Goal: Task Accomplishment & Management: Use online tool/utility

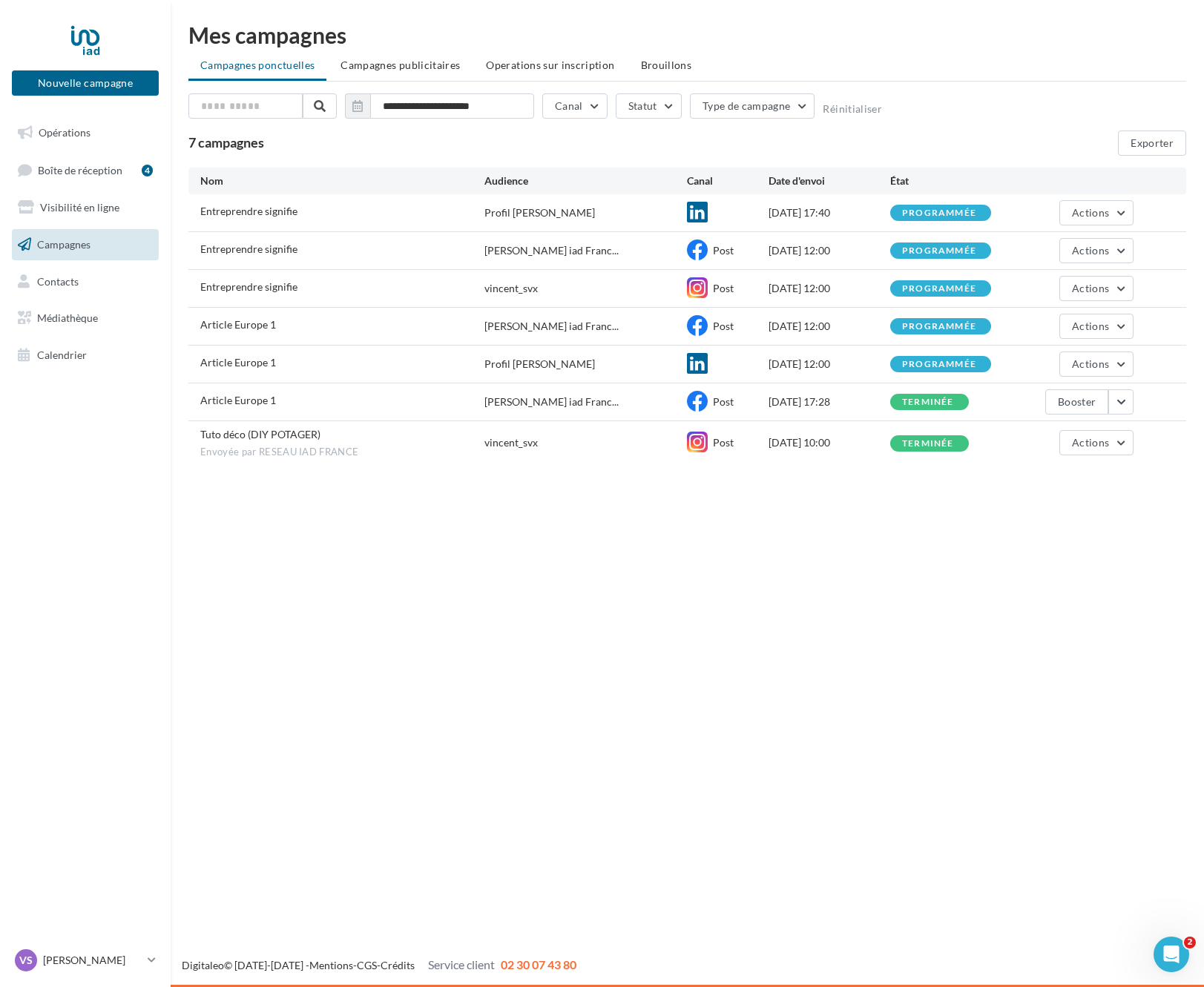
click at [945, 213] on div "programmée" at bounding box center [939, 213] width 74 height 9
click at [1119, 204] on button "Actions" at bounding box center [1096, 213] width 74 height 25
click at [696, 529] on div "Nouvelle campagne Nouvelle campagne Opérations Boîte de réception 4 Visibilité …" at bounding box center [602, 493] width 1204 height 987
click at [1115, 211] on button "Actions" at bounding box center [1096, 213] width 74 height 25
drag, startPoint x: 997, startPoint y: 556, endPoint x: 982, endPoint y: 535, distance: 25.8
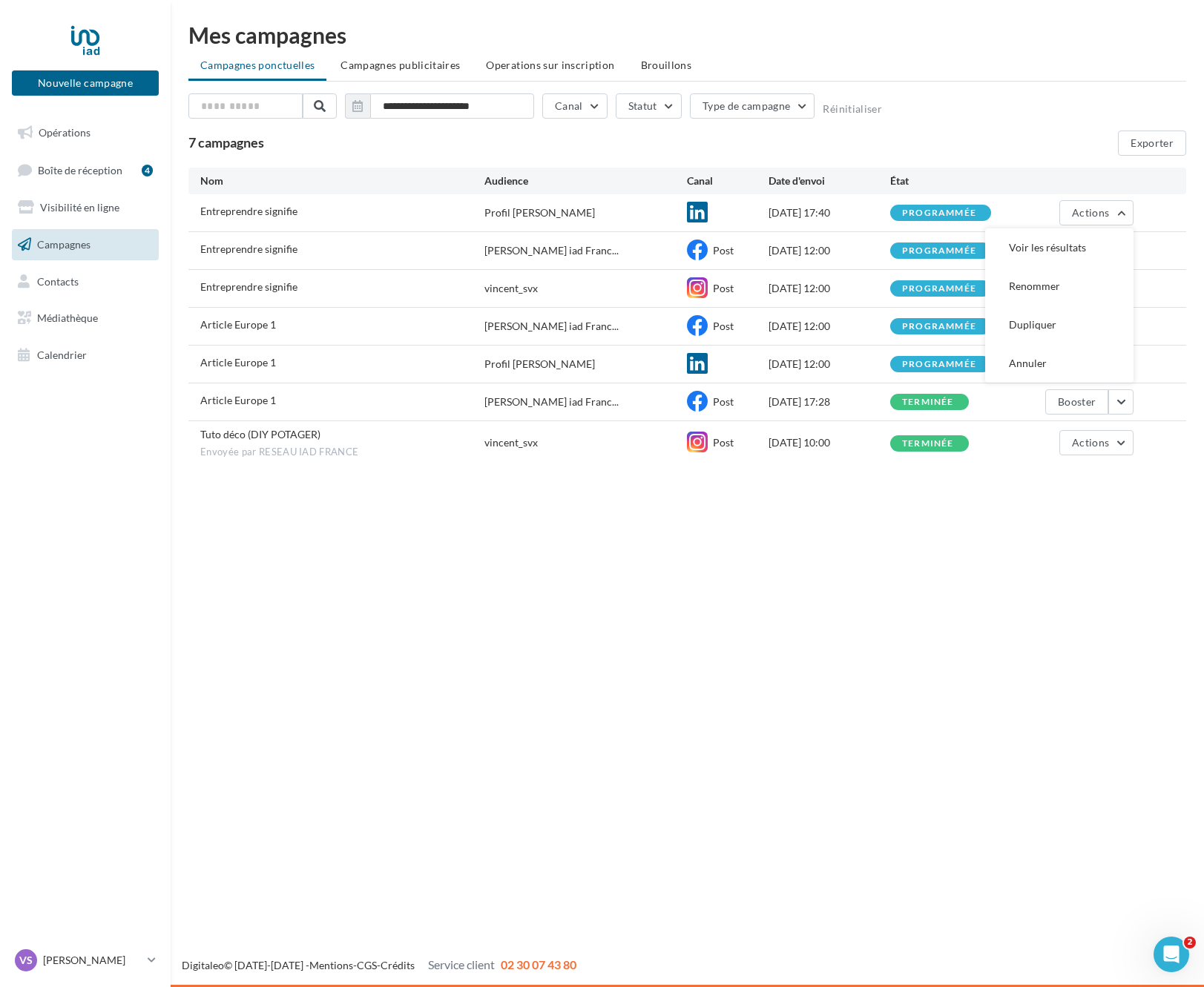
click at [997, 556] on div "Nouvelle campagne Nouvelle campagne Opérations Boîte de réception 4 Visibilité …" at bounding box center [602, 493] width 1204 height 987
click at [1110, 362] on button "Actions" at bounding box center [1096, 364] width 74 height 25
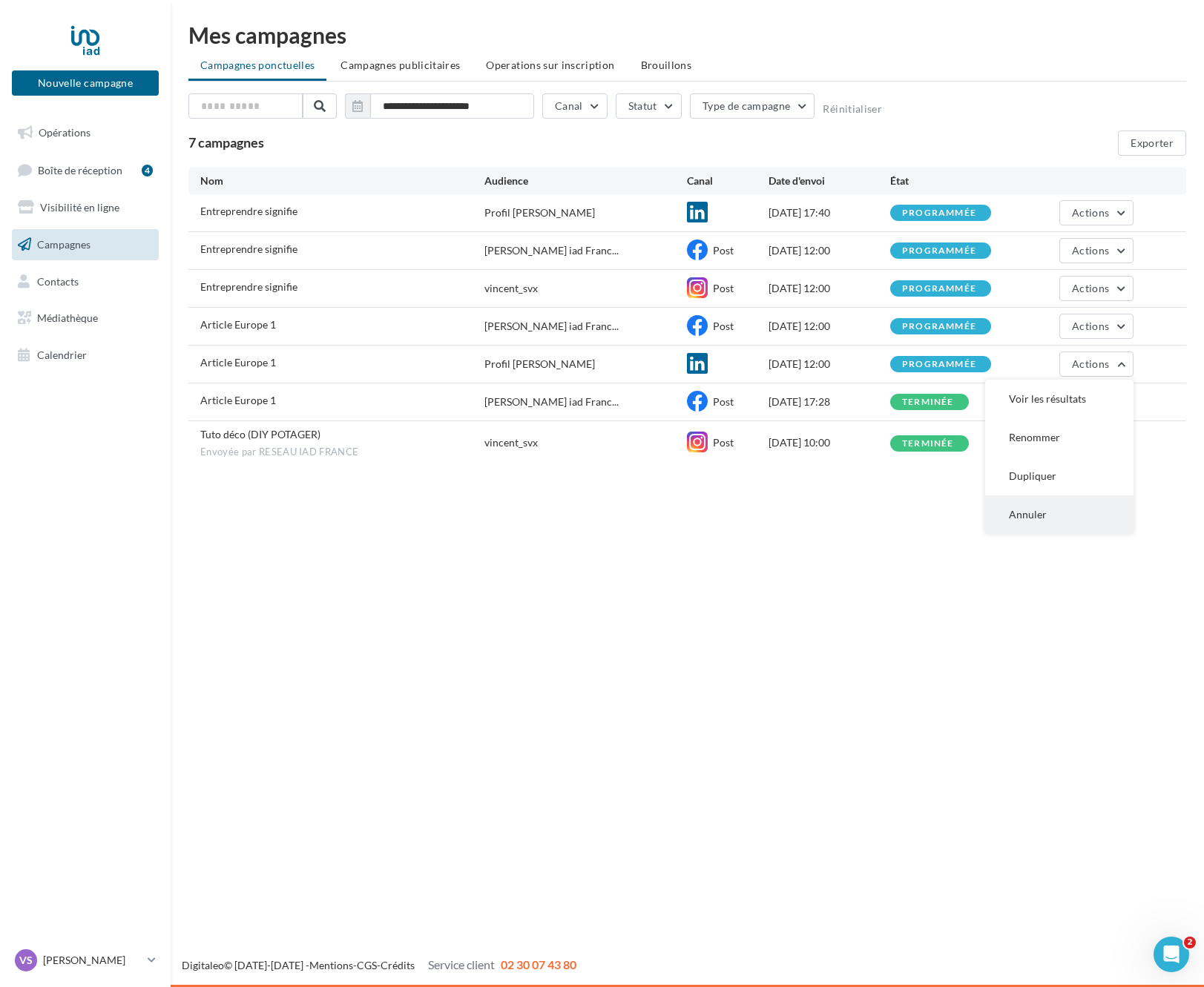
click at [1044, 516] on button "Annuler" at bounding box center [1059, 514] width 149 height 39
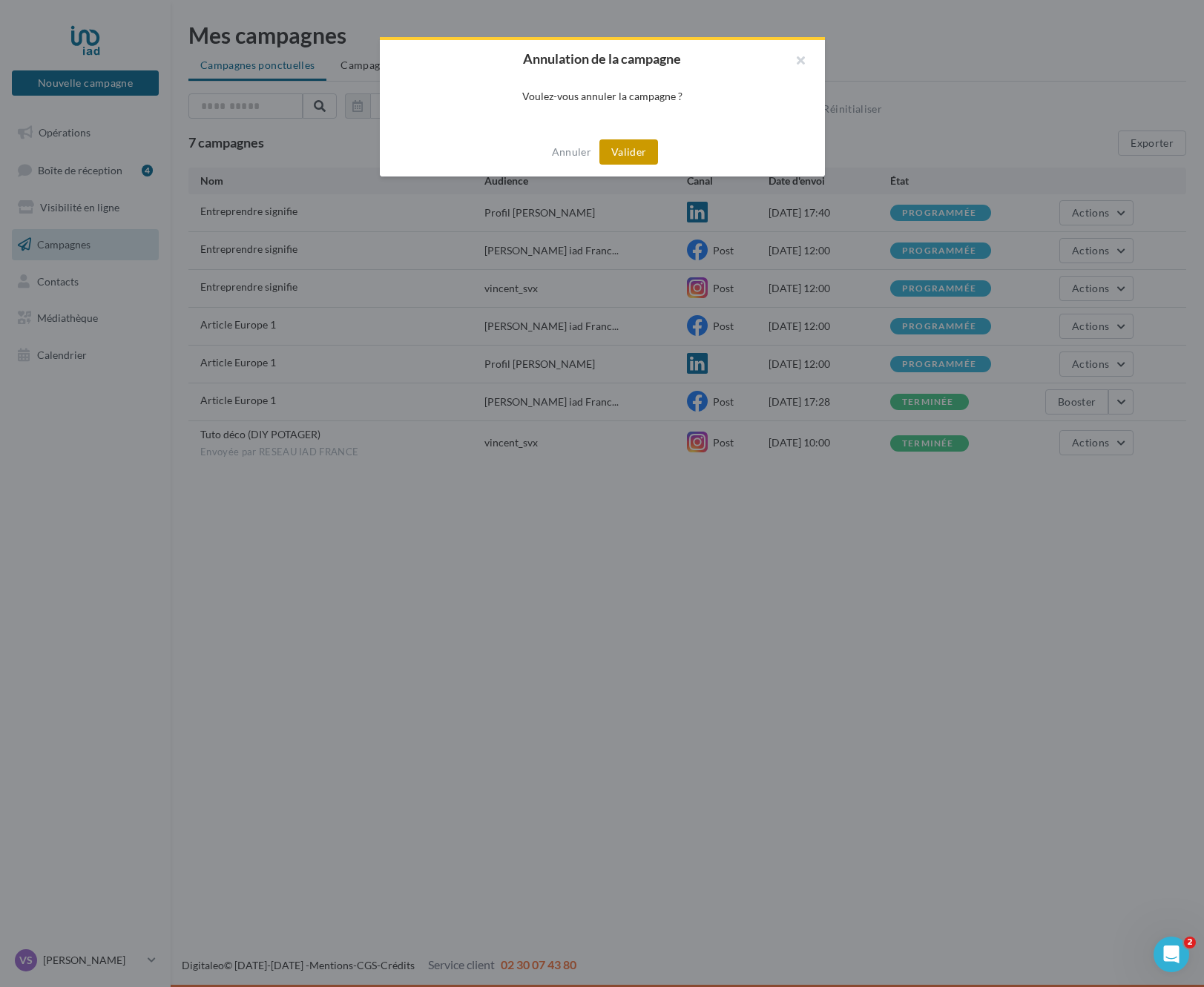
click at [644, 149] on button "Valider" at bounding box center [628, 152] width 59 height 25
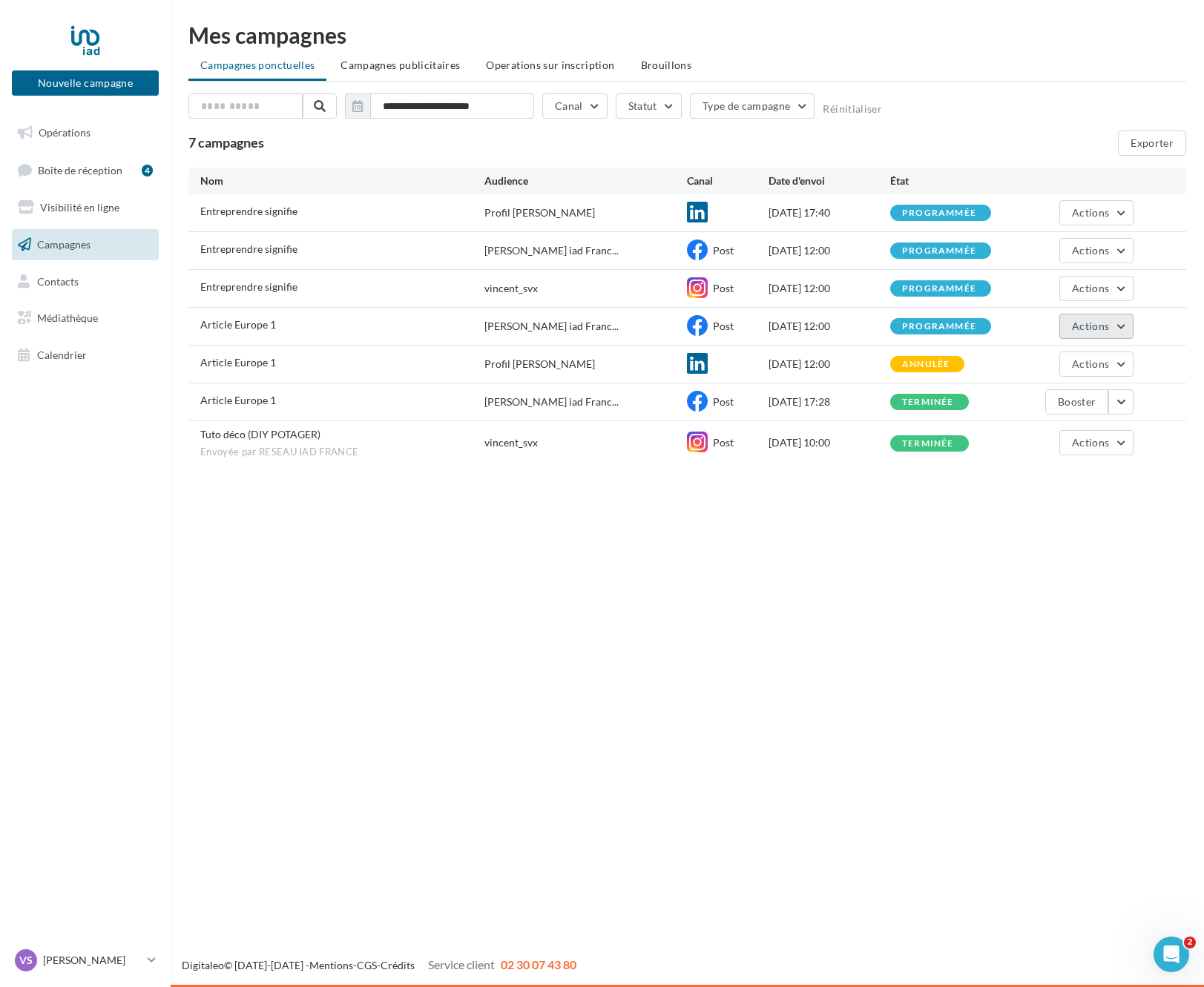
click at [1104, 329] on span "Actions" at bounding box center [1090, 326] width 37 height 13
click at [858, 488] on div "**********" at bounding box center [687, 247] width 1033 height 495
click at [1090, 350] on div "Article Europe 1 Profil Vincent Savreux 19/08/2025 12:00 annulée Actions" at bounding box center [687, 364] width 998 height 37
click at [1089, 361] on span "Actions" at bounding box center [1090, 364] width 37 height 13
click at [1059, 477] on button "Dupliquer" at bounding box center [1059, 476] width 149 height 39
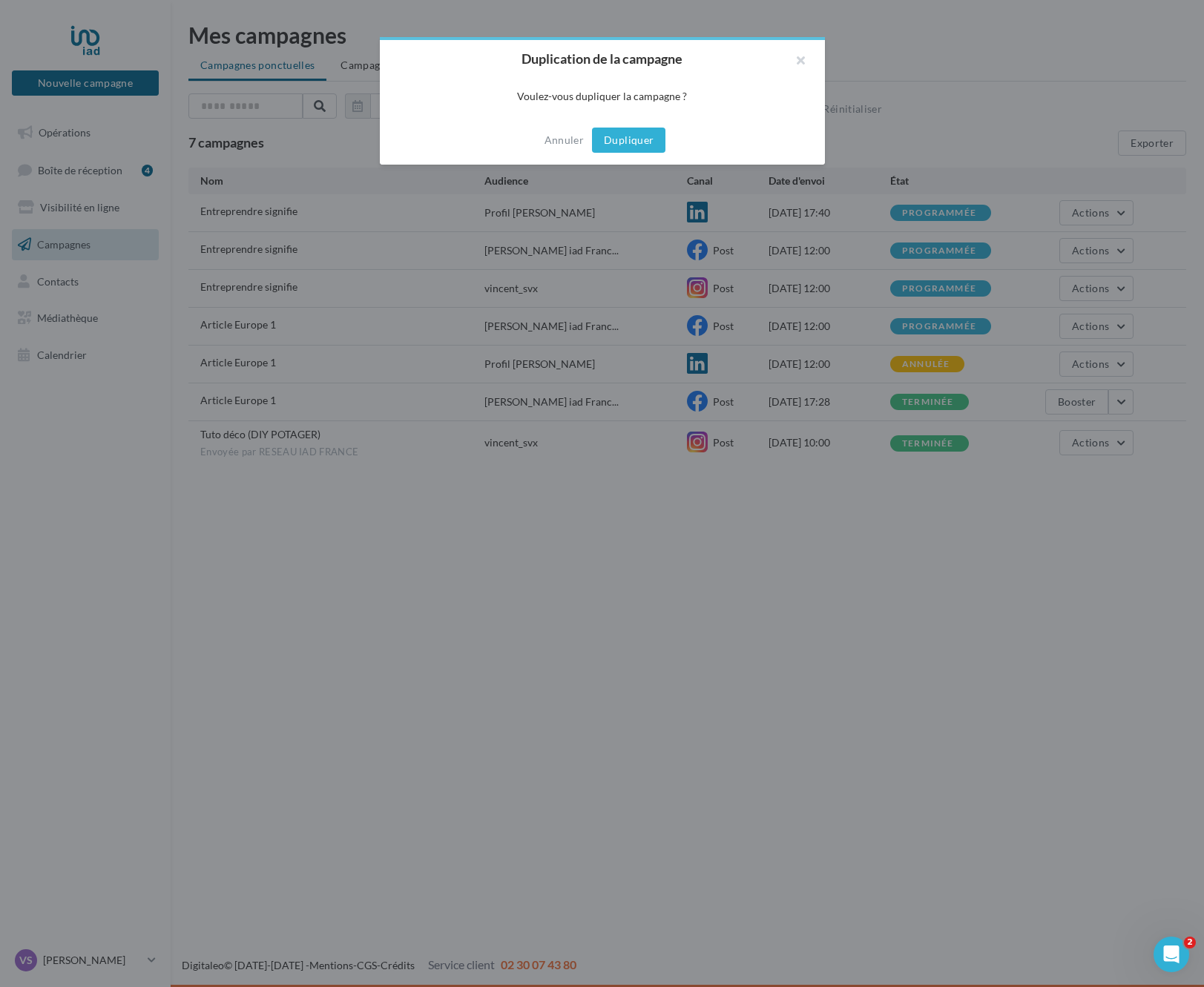
click at [632, 141] on button "Dupliquer" at bounding box center [628, 140] width 74 height 25
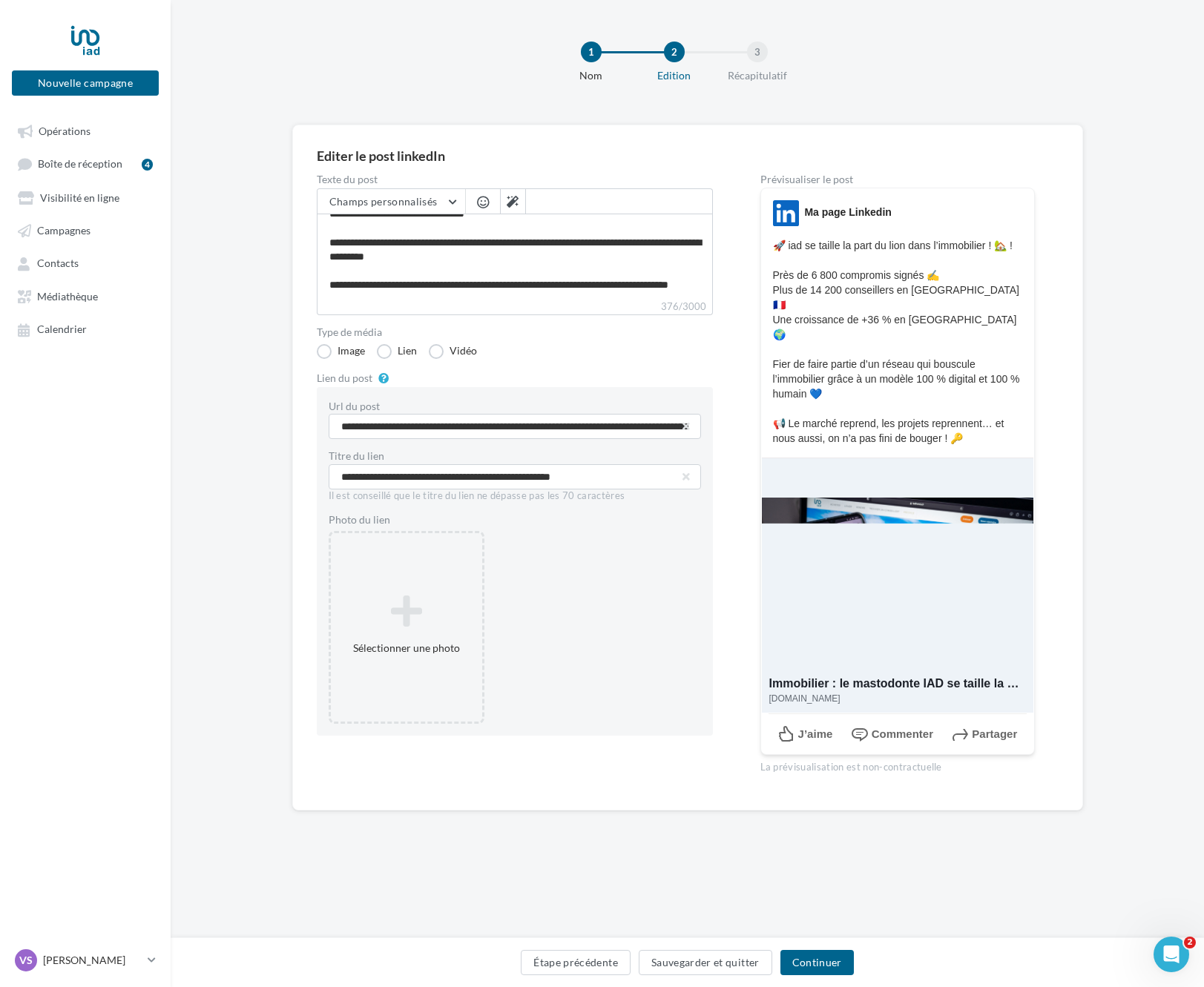
scroll to position [85, 0]
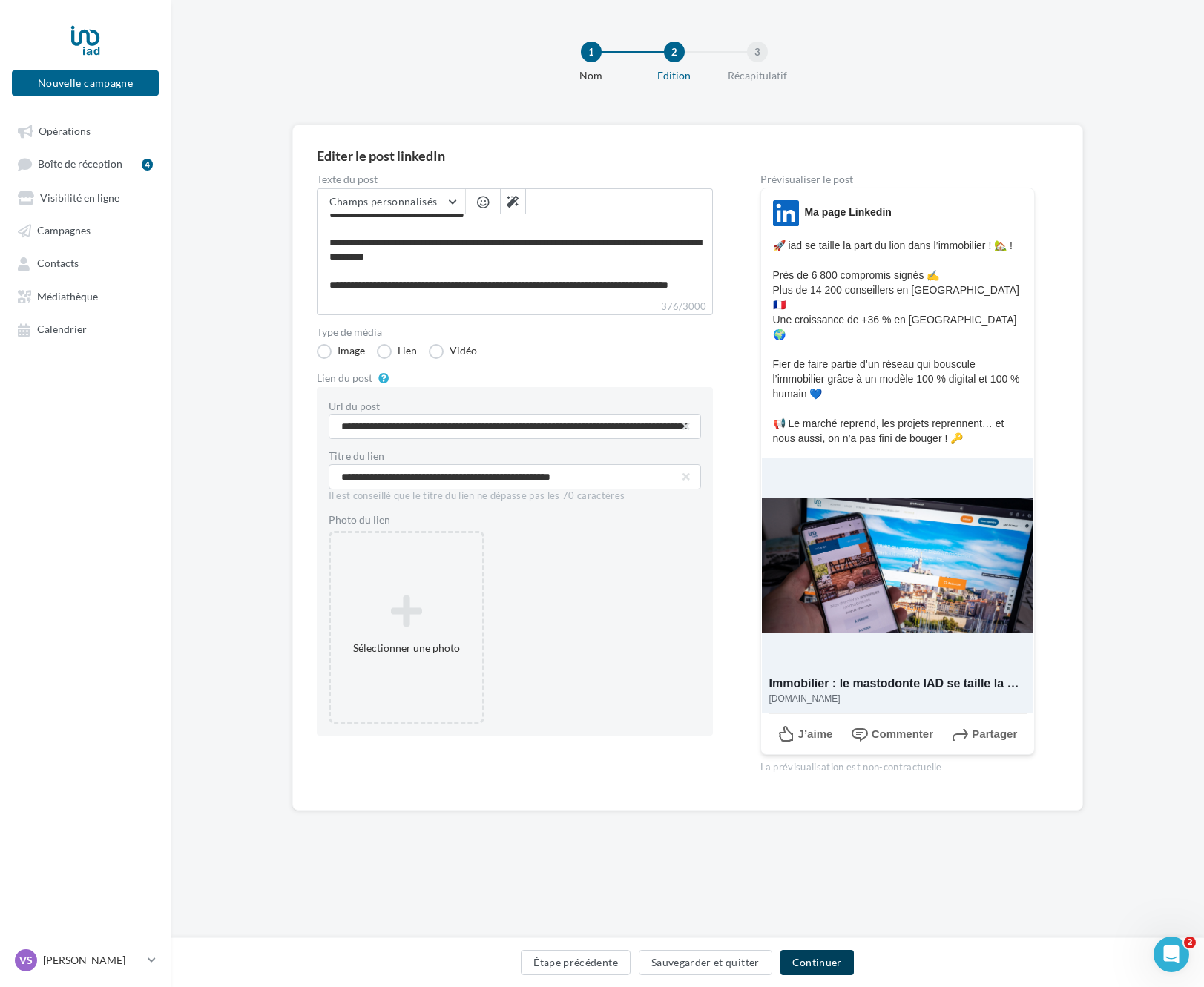
click at [813, 961] on button "Continuer" at bounding box center [817, 963] width 74 height 25
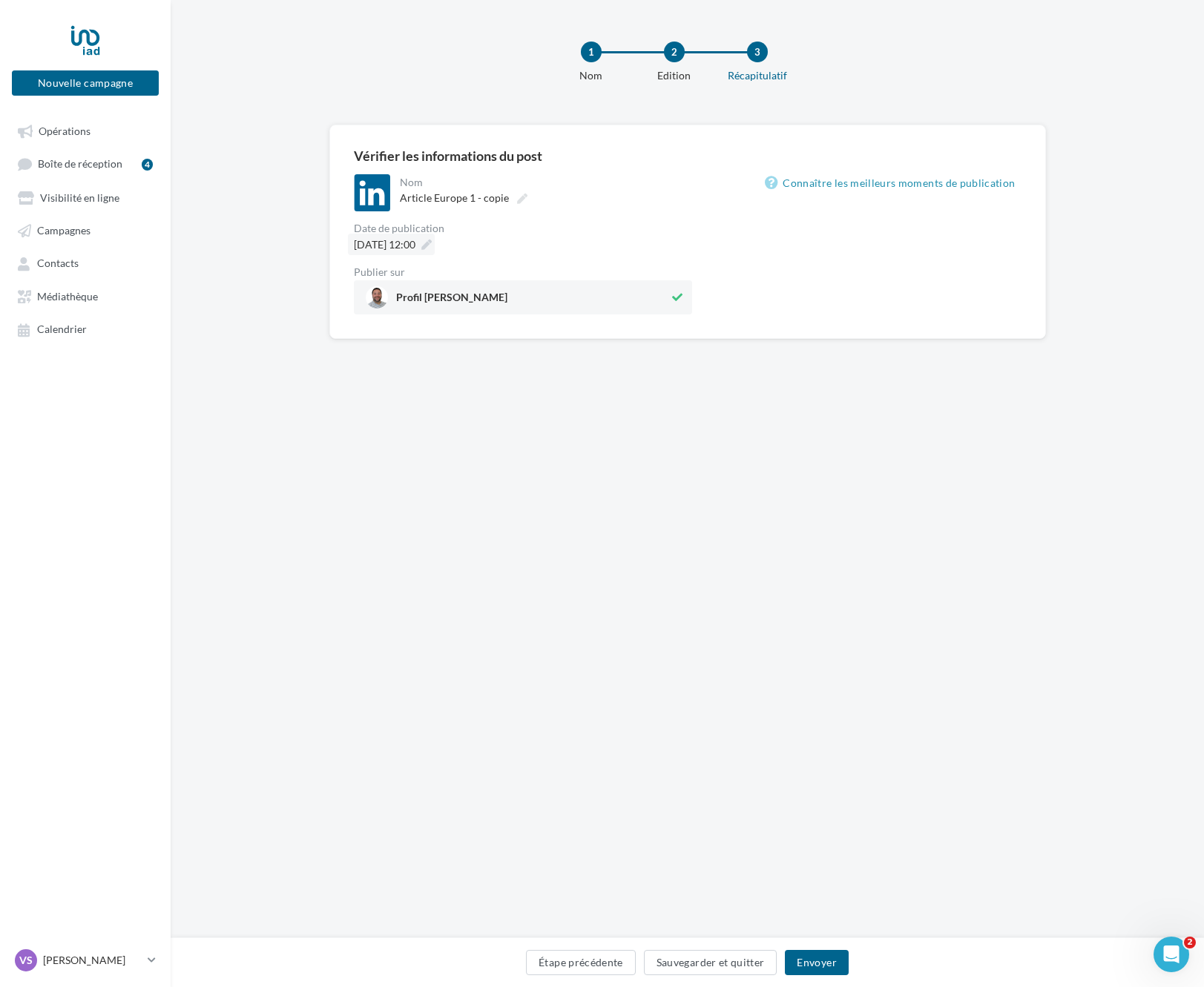
click at [416, 249] on span "19/08/2025 à 12:00" at bounding box center [385, 244] width 62 height 13
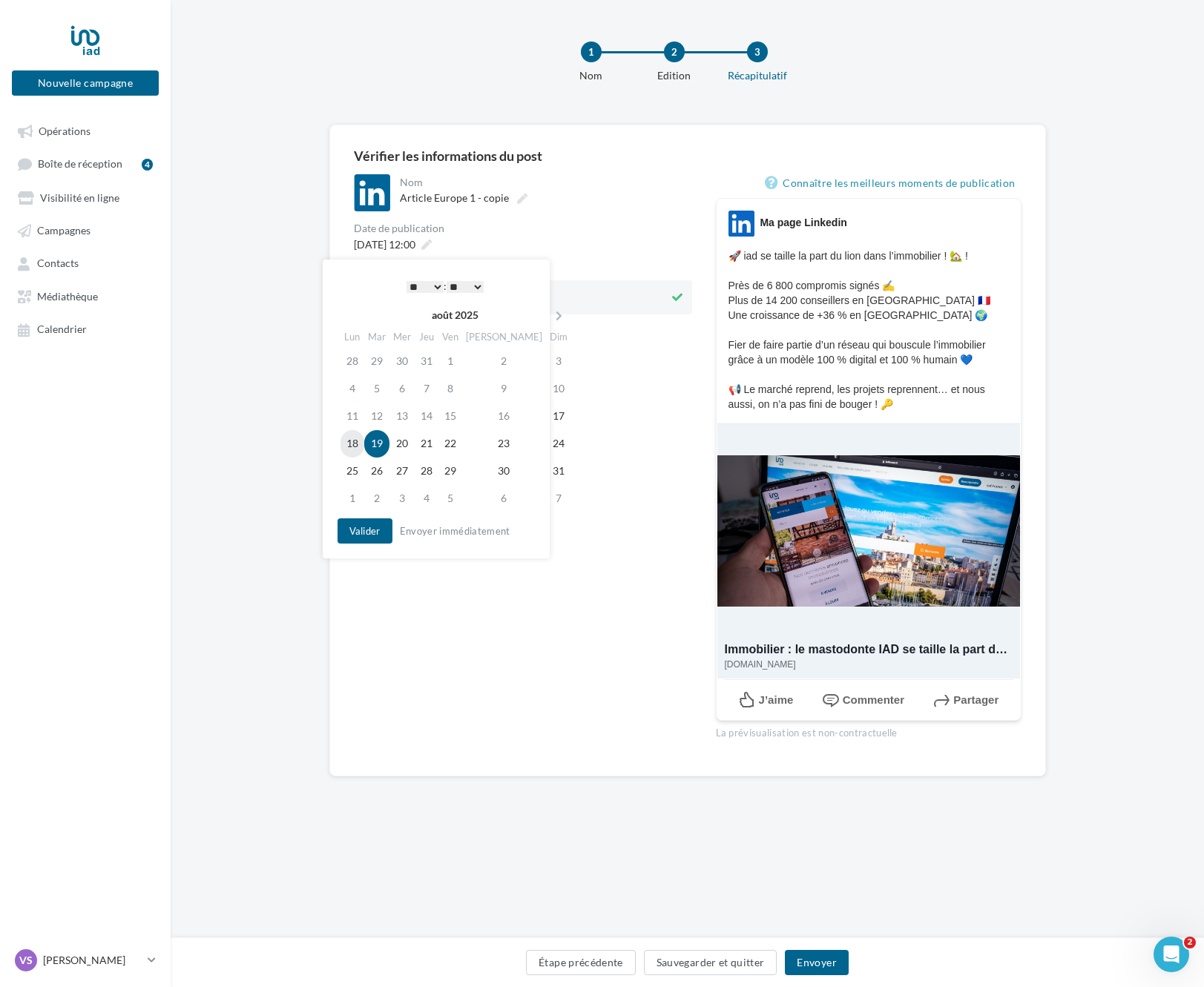
click at [357, 443] on td "18" at bounding box center [353, 443] width 24 height 28
click at [357, 535] on button "Valider" at bounding box center [364, 531] width 55 height 25
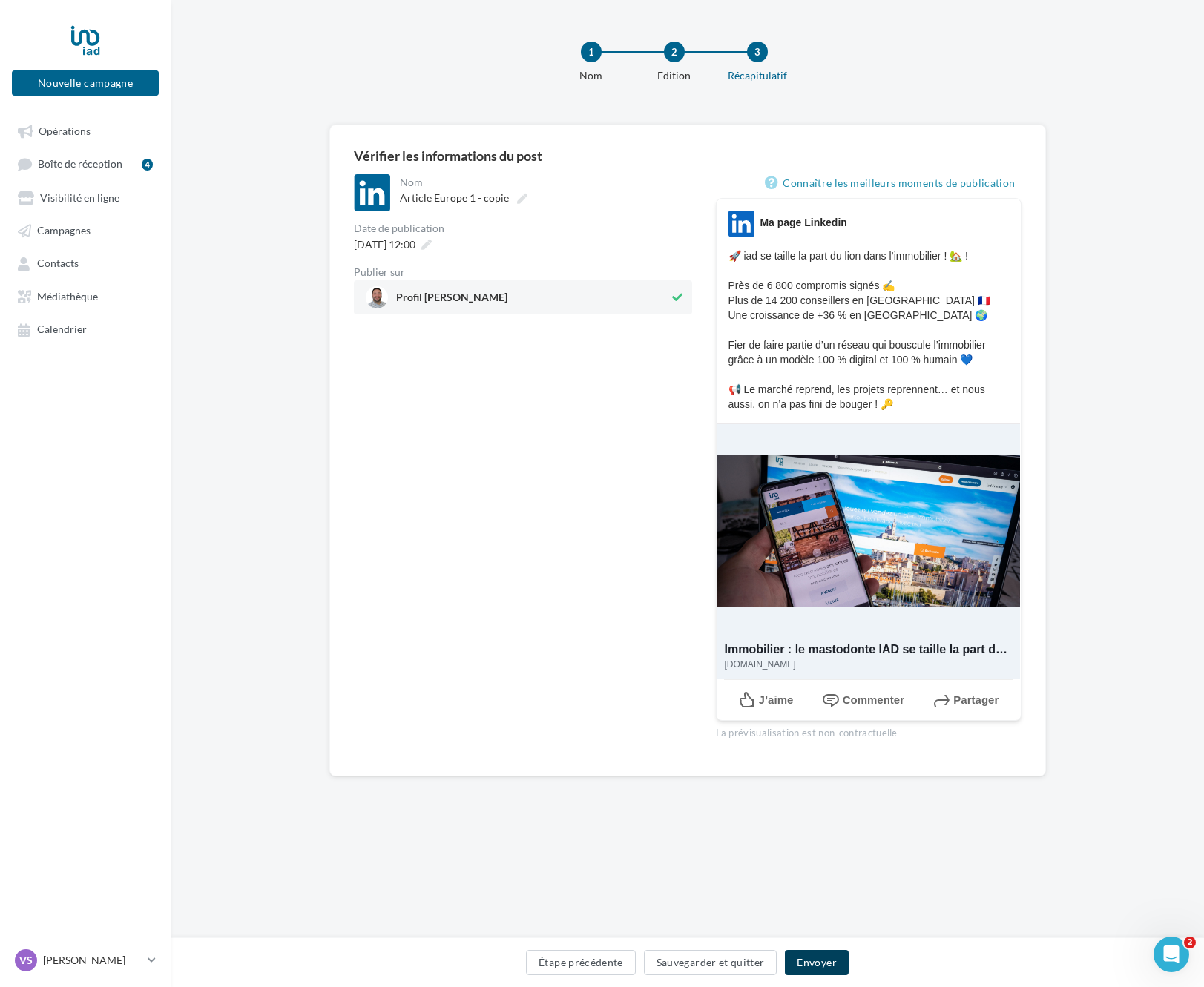
click at [836, 963] on button "Envoyer" at bounding box center [817, 963] width 63 height 25
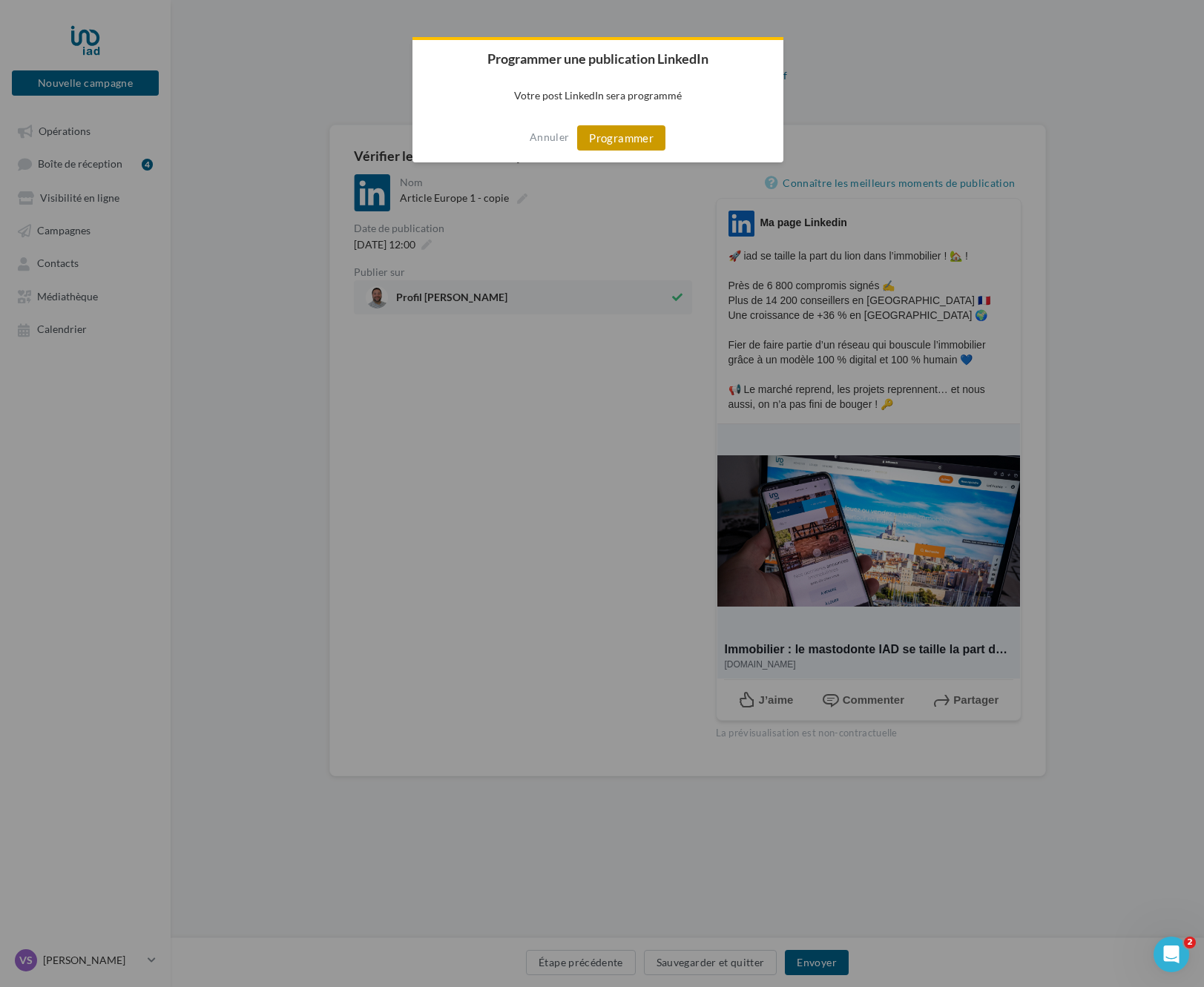
click at [596, 144] on button "Programmer" at bounding box center [621, 138] width 89 height 25
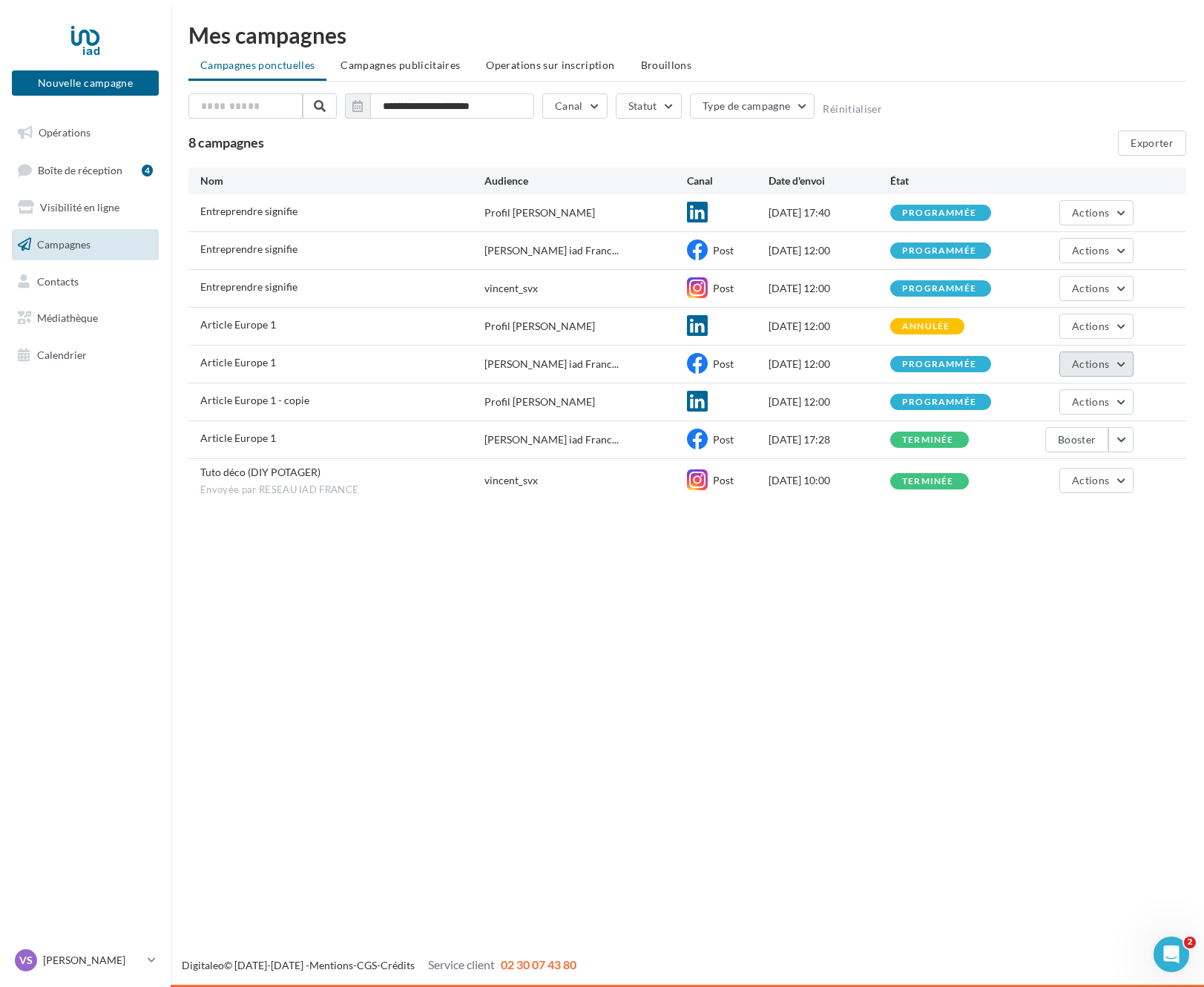
click at [1097, 366] on span "Actions" at bounding box center [1090, 364] width 37 height 13
click at [1066, 526] on button "Annuler" at bounding box center [1059, 514] width 149 height 39
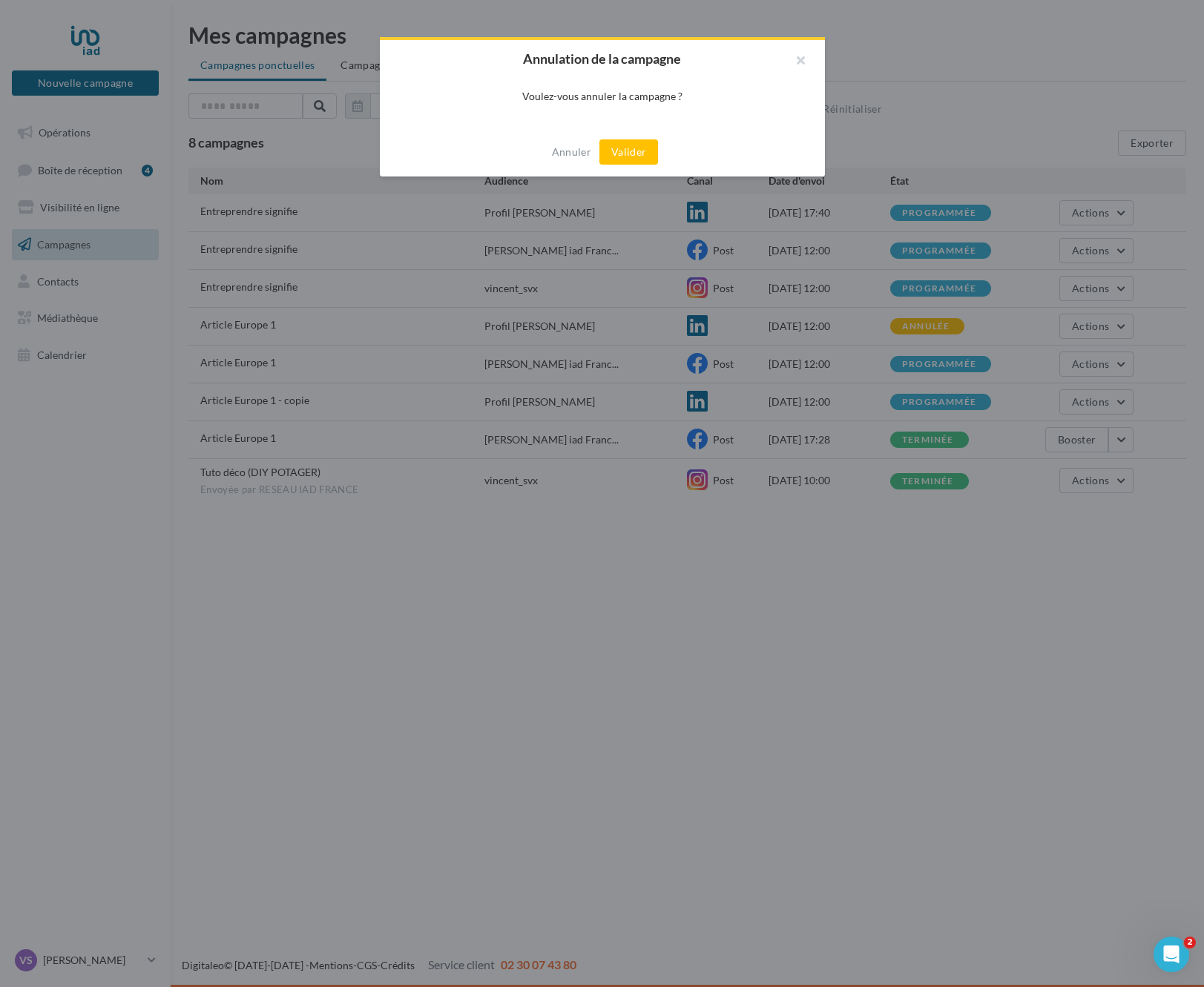
click at [626, 149] on button "Valider" at bounding box center [628, 152] width 59 height 25
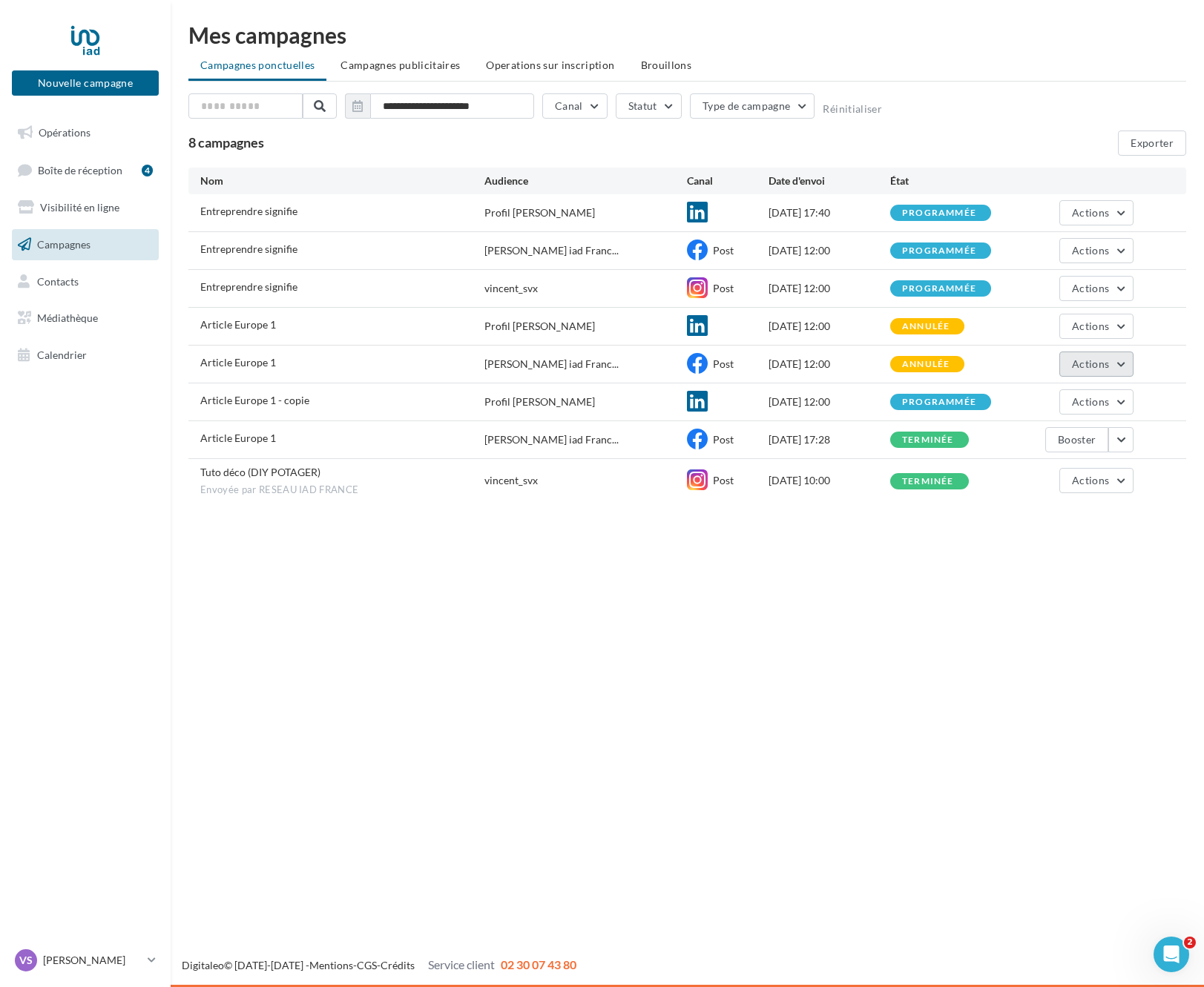
drag, startPoint x: 1115, startPoint y: 363, endPoint x: 1094, endPoint y: 376, distance: 24.7
click at [1114, 363] on button "Actions" at bounding box center [1096, 364] width 74 height 25
click at [1059, 474] on button "Dupliquer" at bounding box center [1059, 476] width 149 height 39
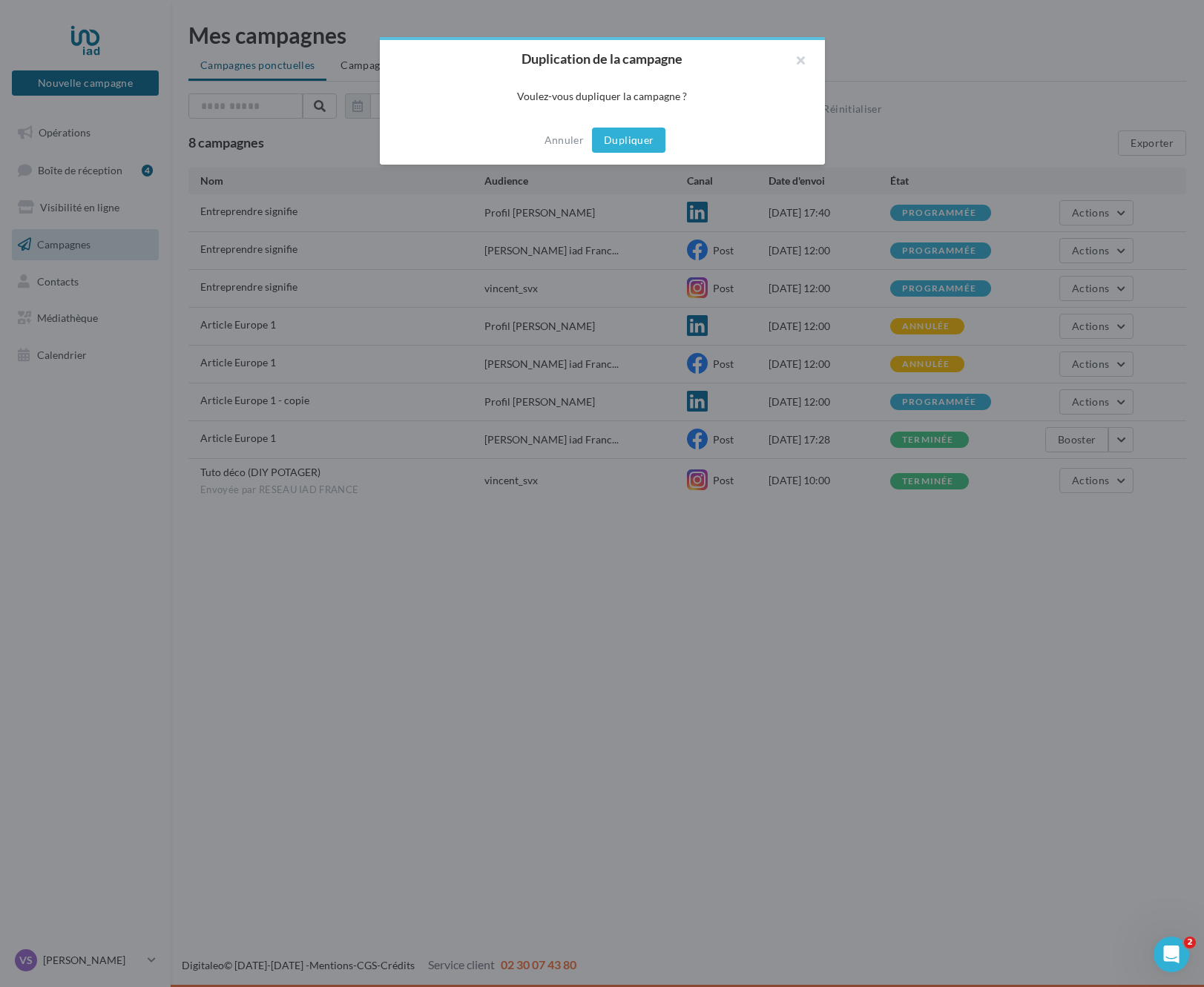
click at [639, 140] on button "Dupliquer" at bounding box center [628, 140] width 74 height 25
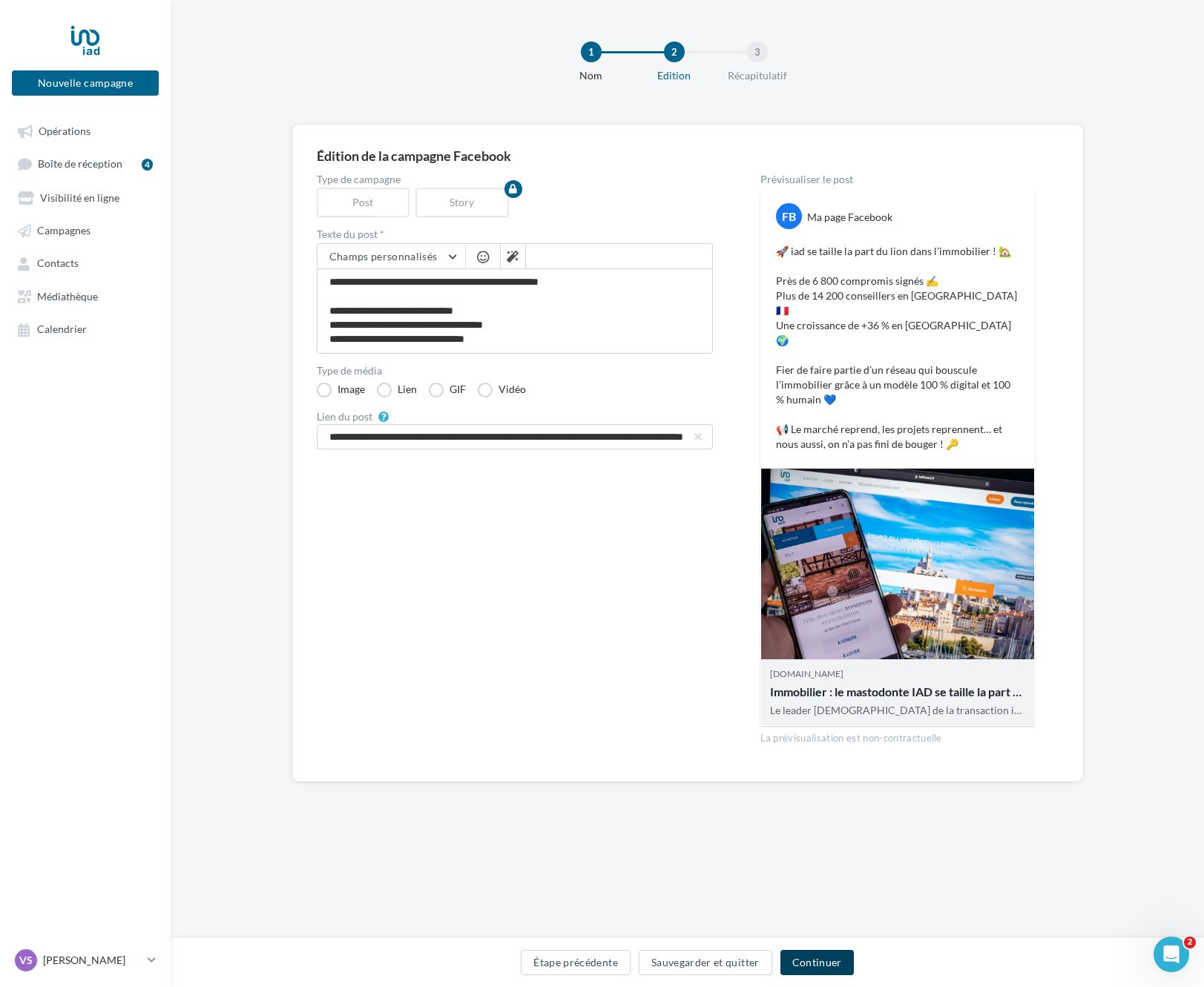
click at [821, 962] on button "Continuer" at bounding box center [817, 963] width 74 height 25
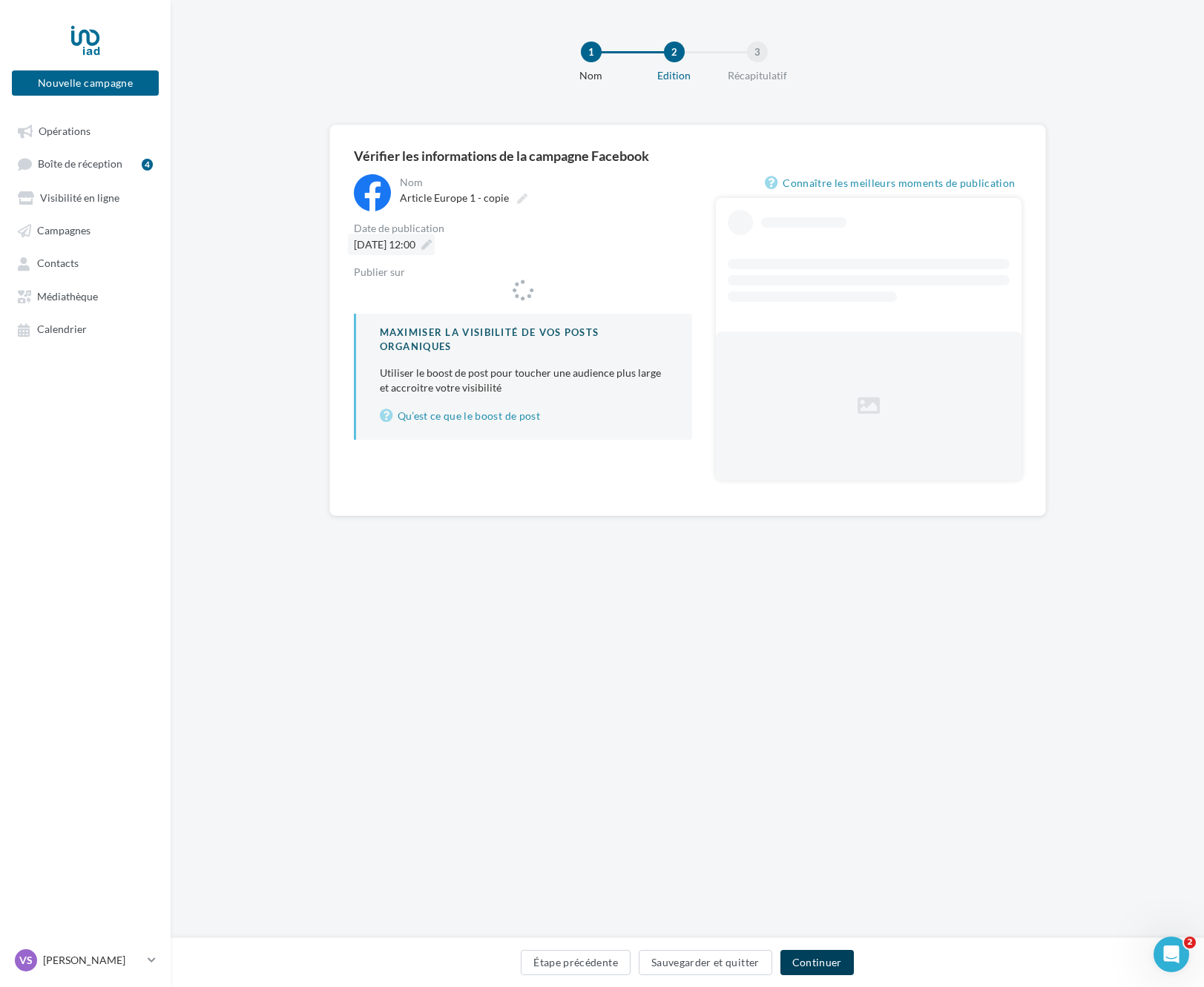
click at [416, 243] on span "19/08/2025 à 12:00" at bounding box center [385, 244] width 62 height 13
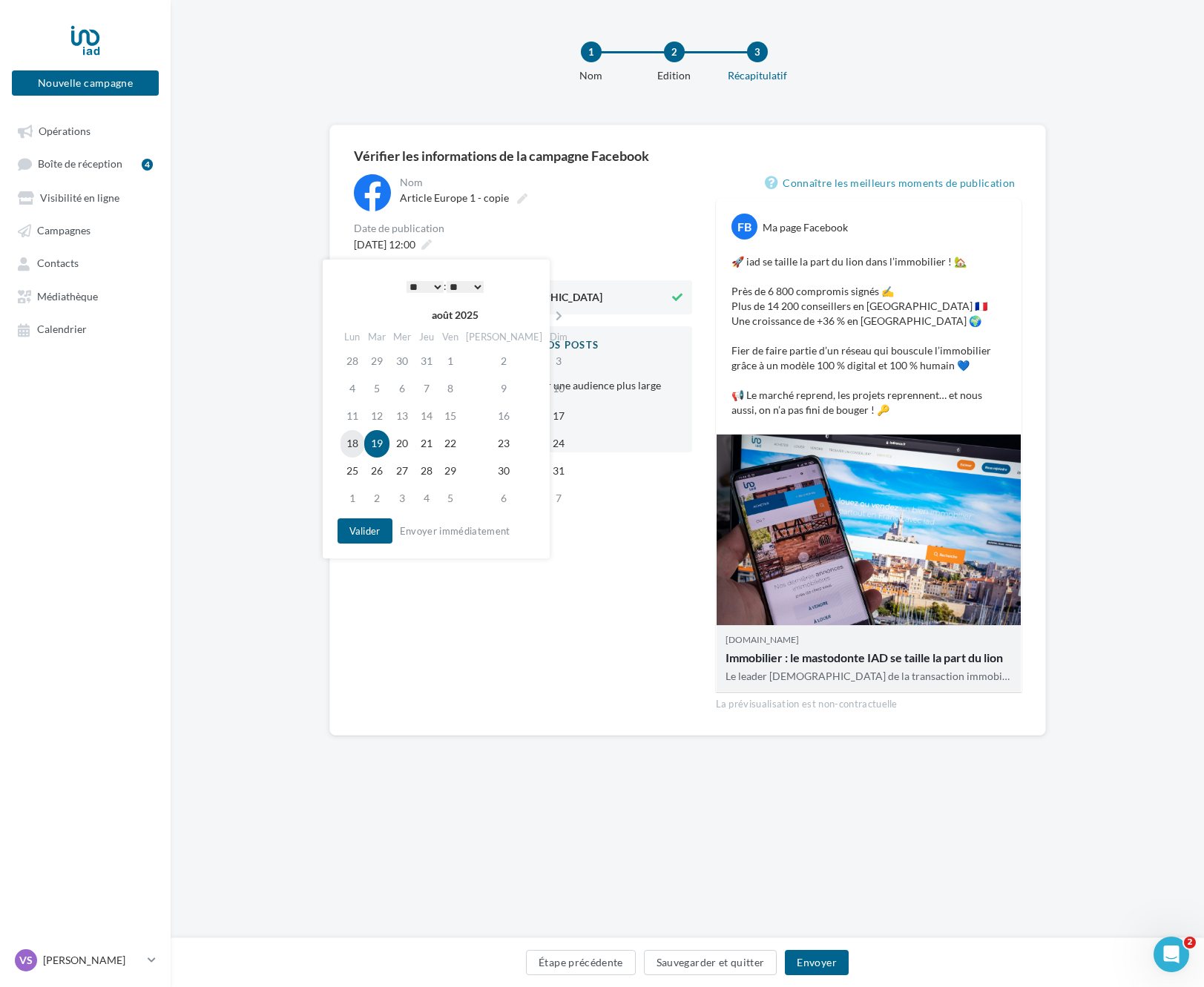
click at [364, 445] on td "18" at bounding box center [353, 443] width 24 height 28
click at [357, 538] on button "Valider" at bounding box center [364, 531] width 55 height 25
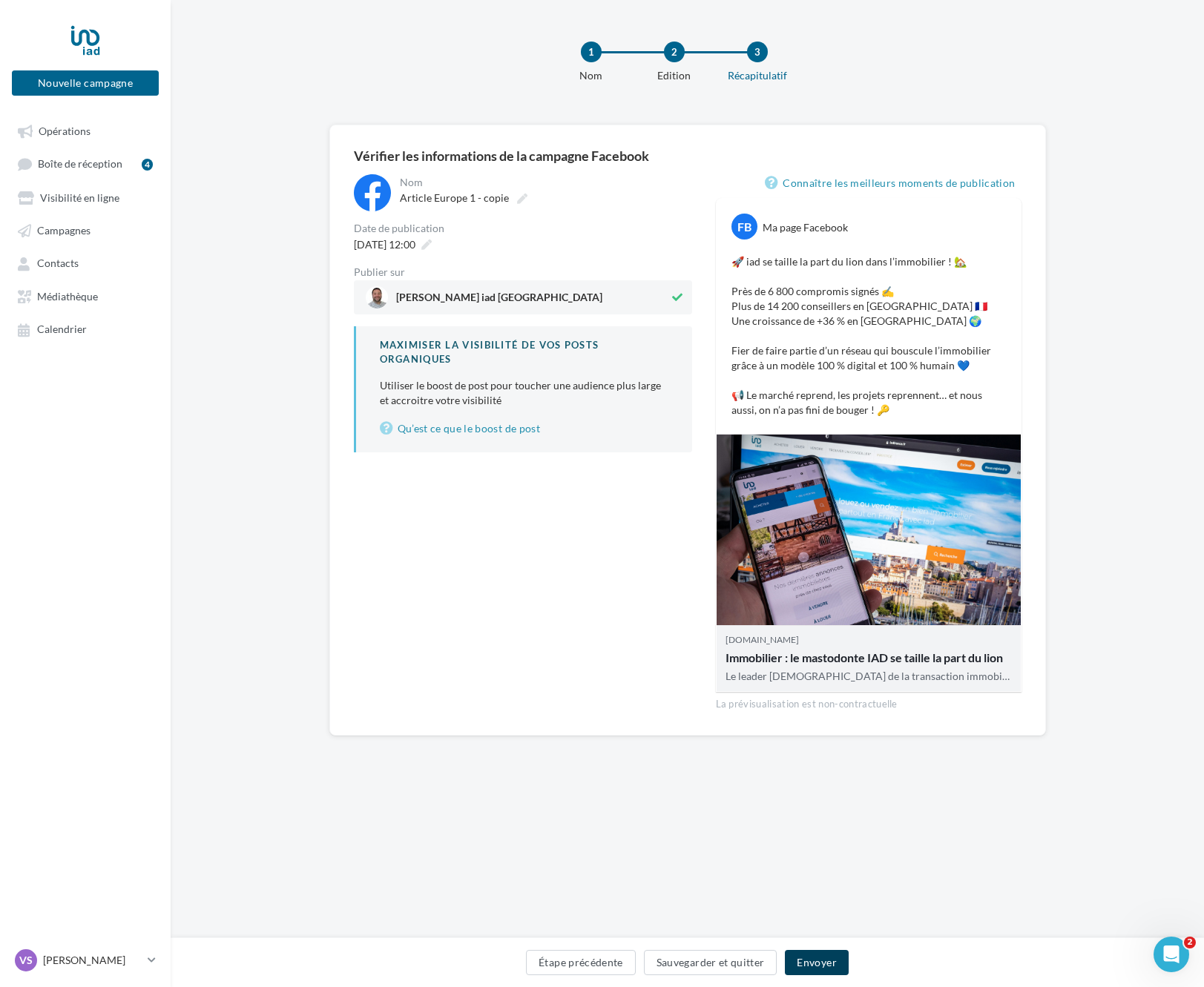
click at [826, 972] on button "Envoyer" at bounding box center [817, 963] width 63 height 25
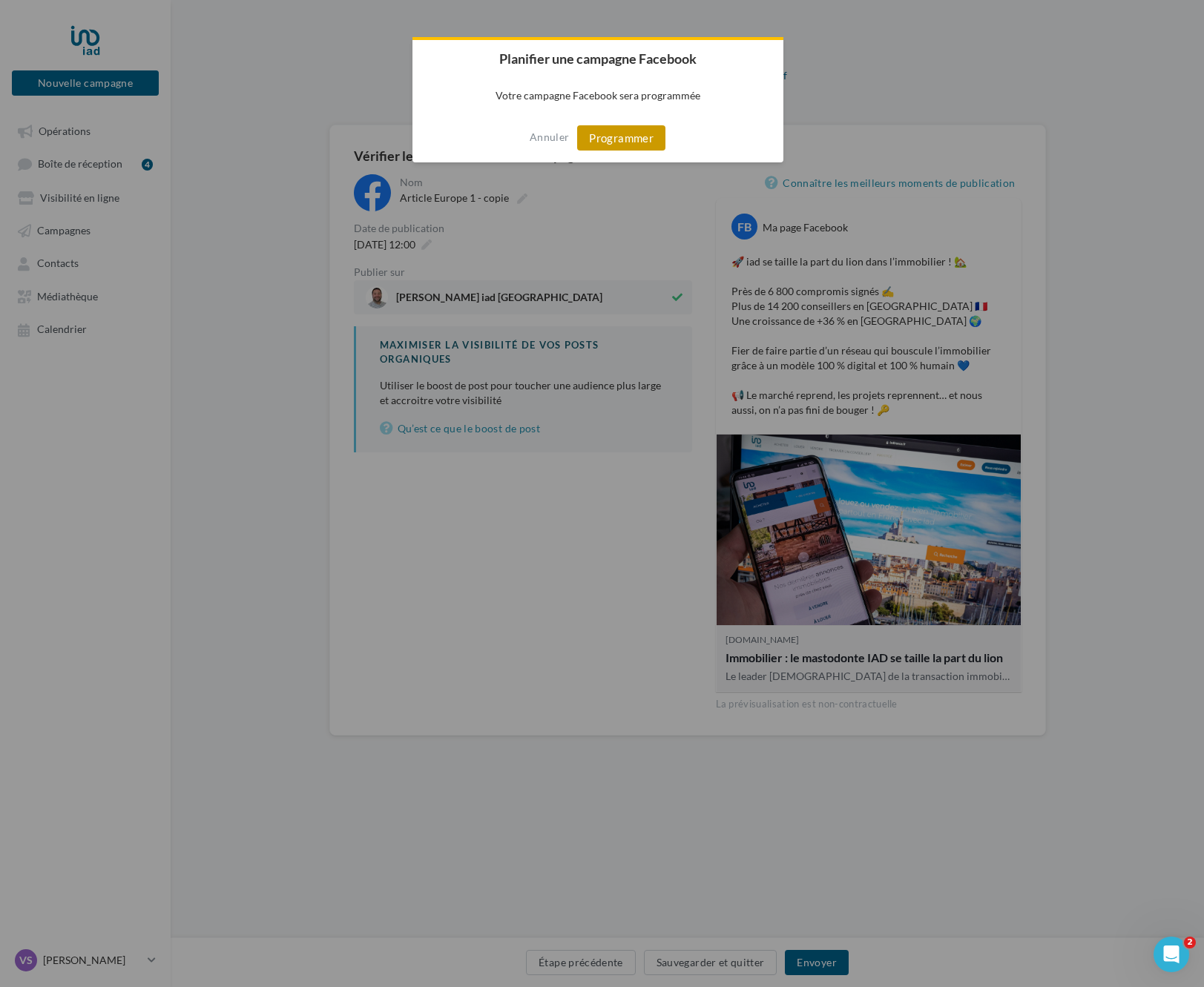
click at [628, 134] on button "Programmer" at bounding box center [621, 138] width 89 height 25
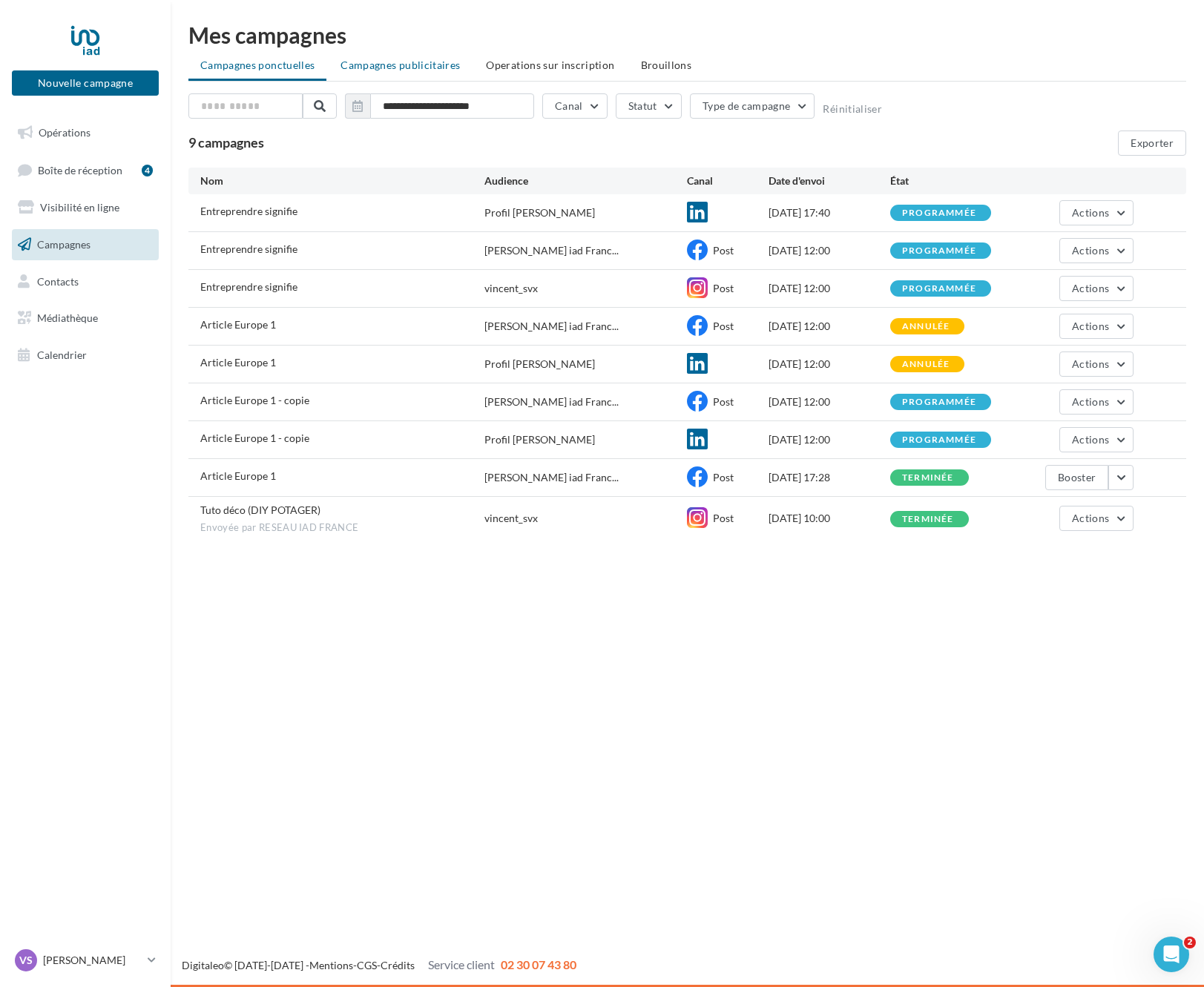
click at [393, 65] on span "Campagnes publicitaires" at bounding box center [400, 65] width 119 height 13
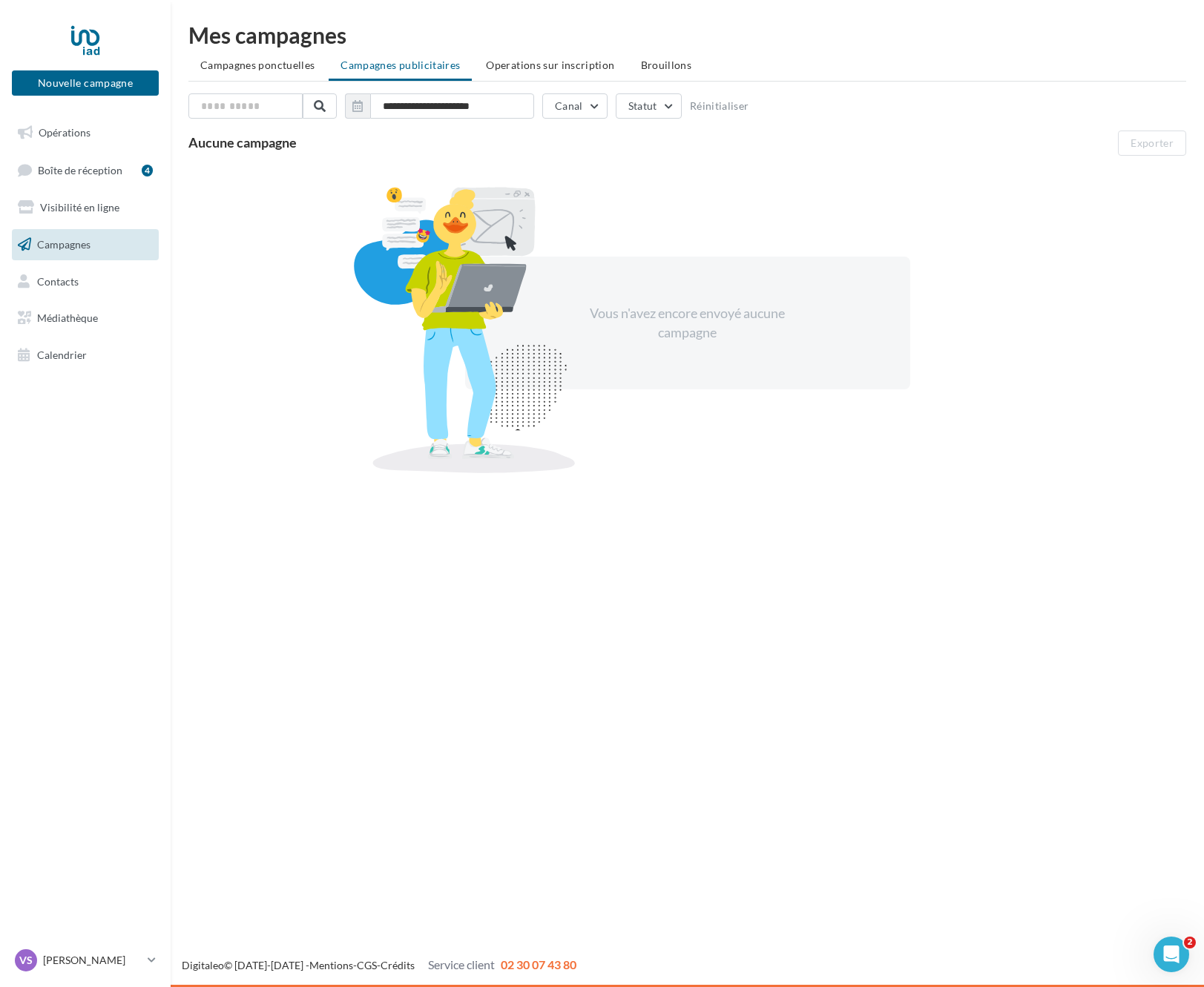
click at [505, 66] on span "Operations sur inscription" at bounding box center [550, 65] width 128 height 13
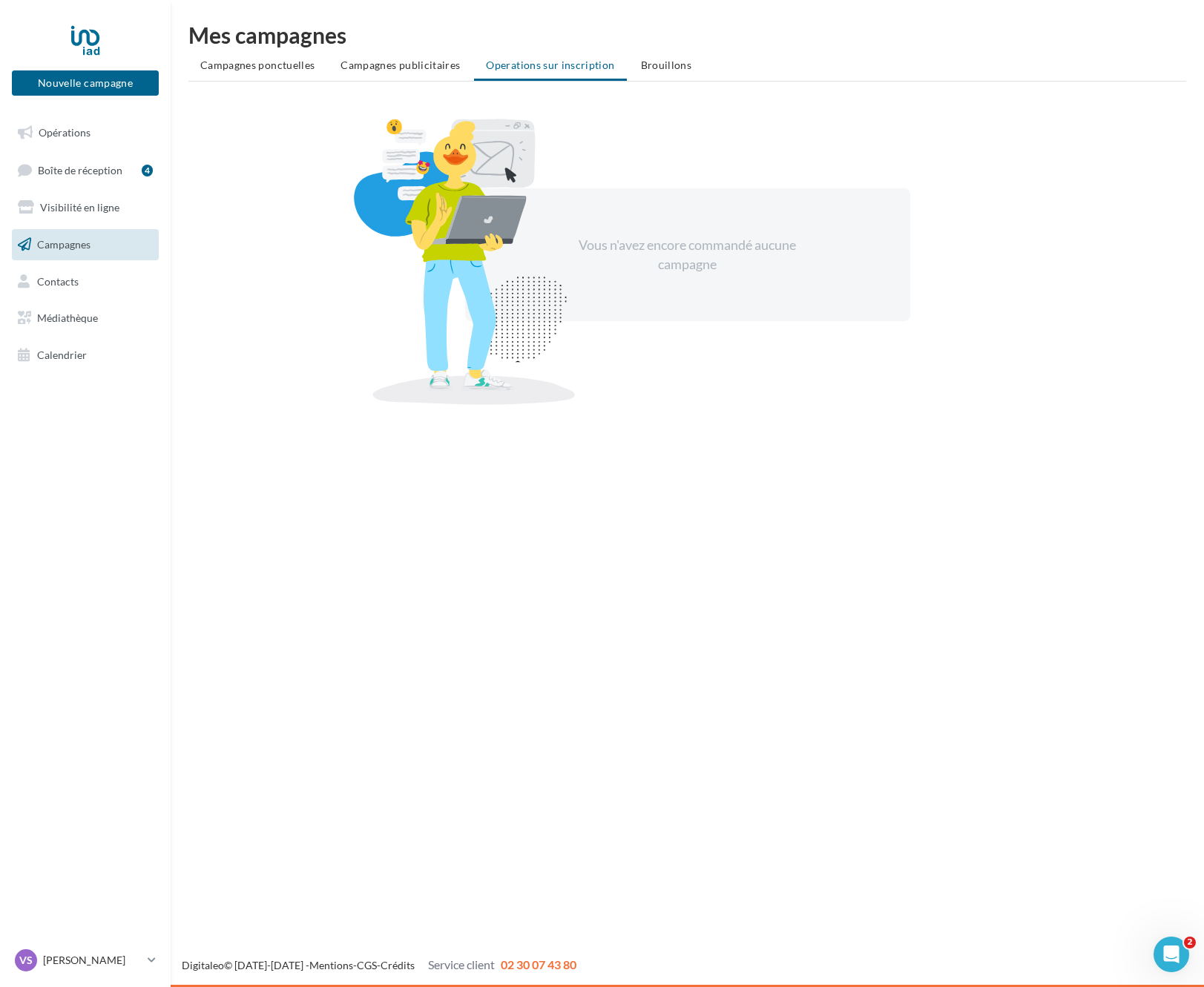
drag, startPoint x: 261, startPoint y: 73, endPoint x: 25, endPoint y: 151, distance: 248.6
click at [261, 73] on li "Campagnes ponctuelles" at bounding box center [257, 66] width 138 height 27
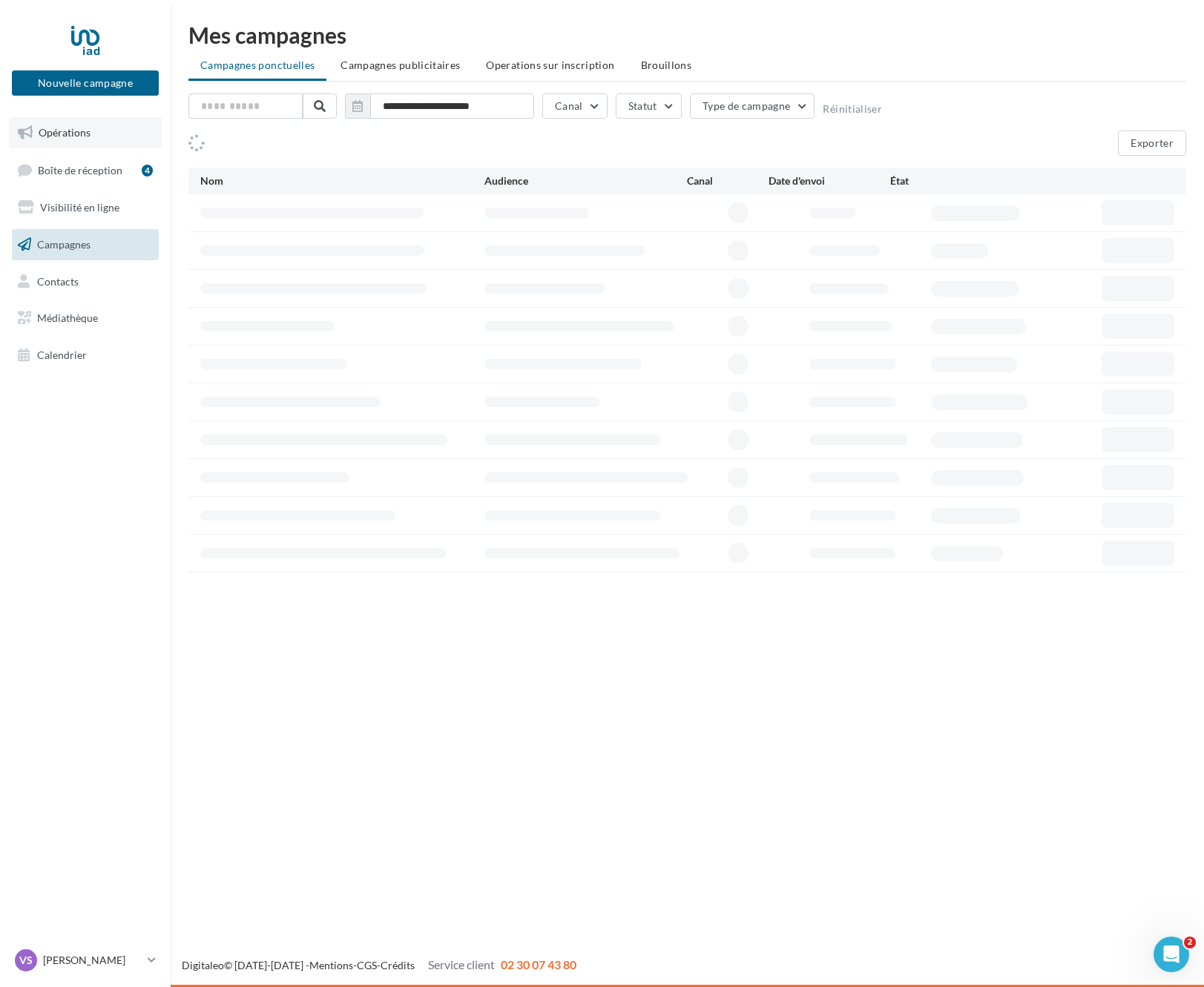
click at [78, 126] on link "Opérations" at bounding box center [85, 132] width 153 height 31
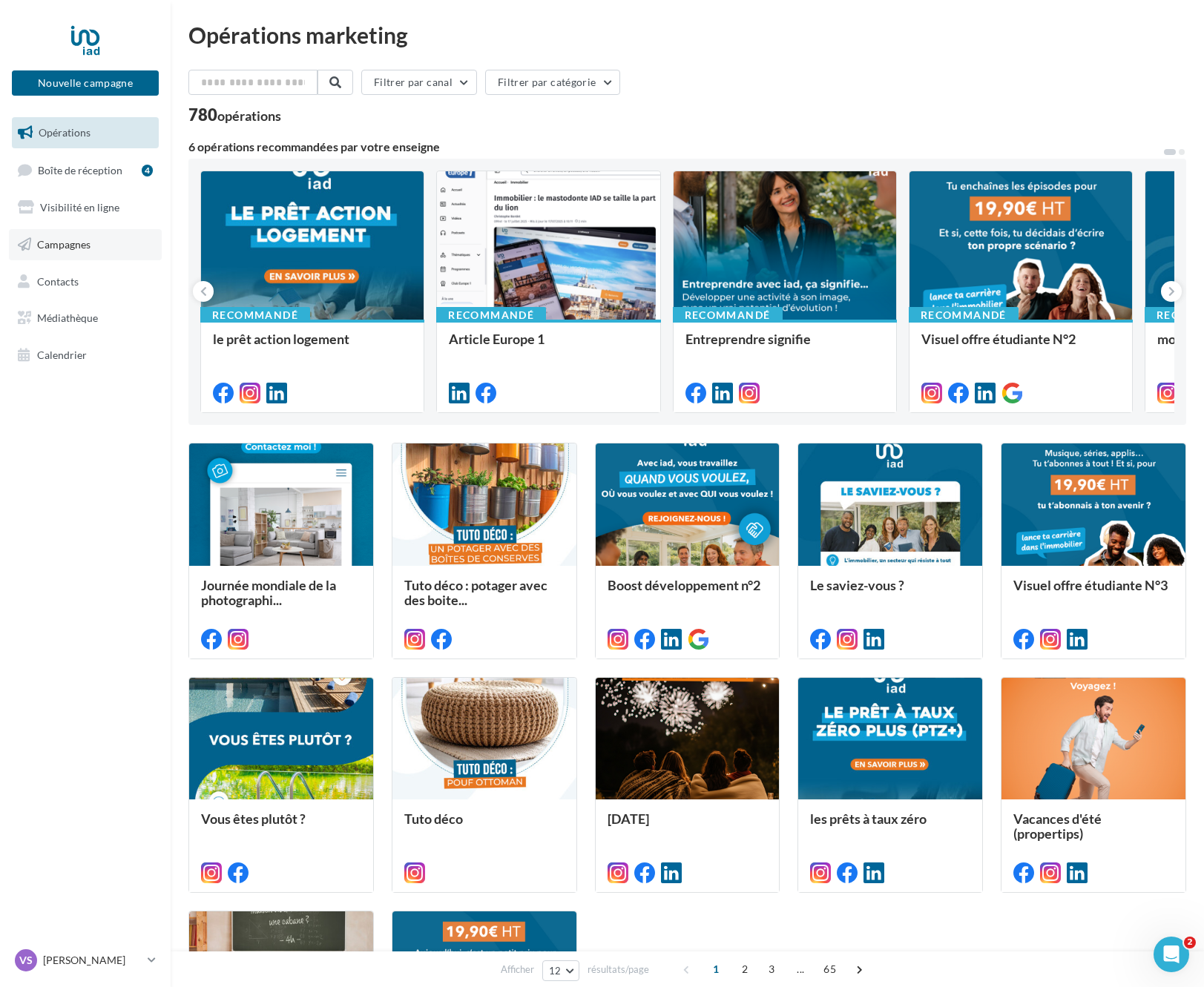
click at [86, 247] on span "Campagnes" at bounding box center [64, 244] width 54 height 13
